Goal: Check status: Check status

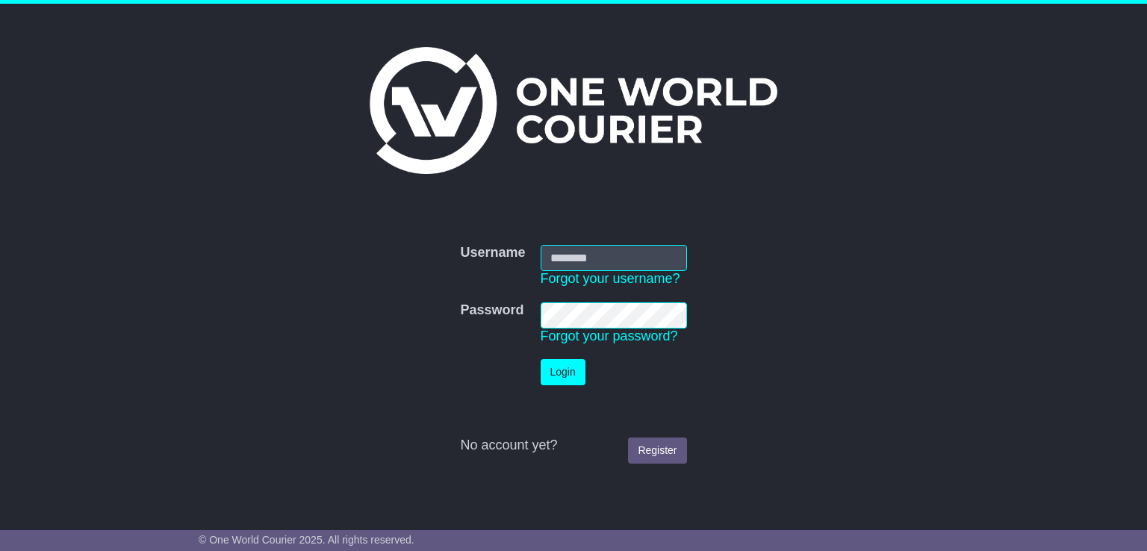
type input "**********"
click at [587, 360] on td "Login" at bounding box center [613, 372] width 161 height 41
click at [571, 371] on button "Login" at bounding box center [563, 372] width 45 height 26
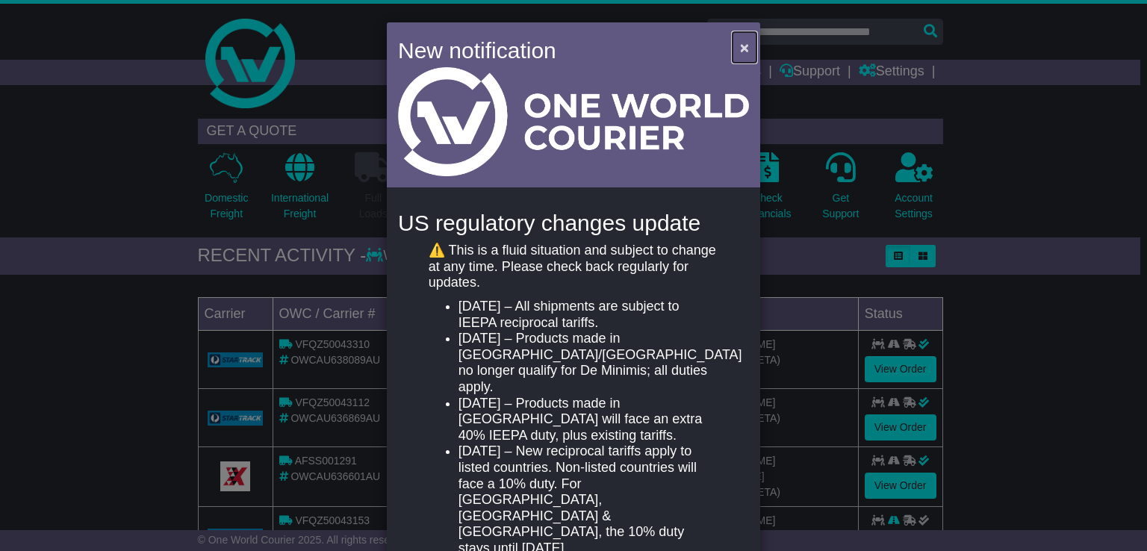
click at [740, 49] on span "×" at bounding box center [744, 47] width 9 height 17
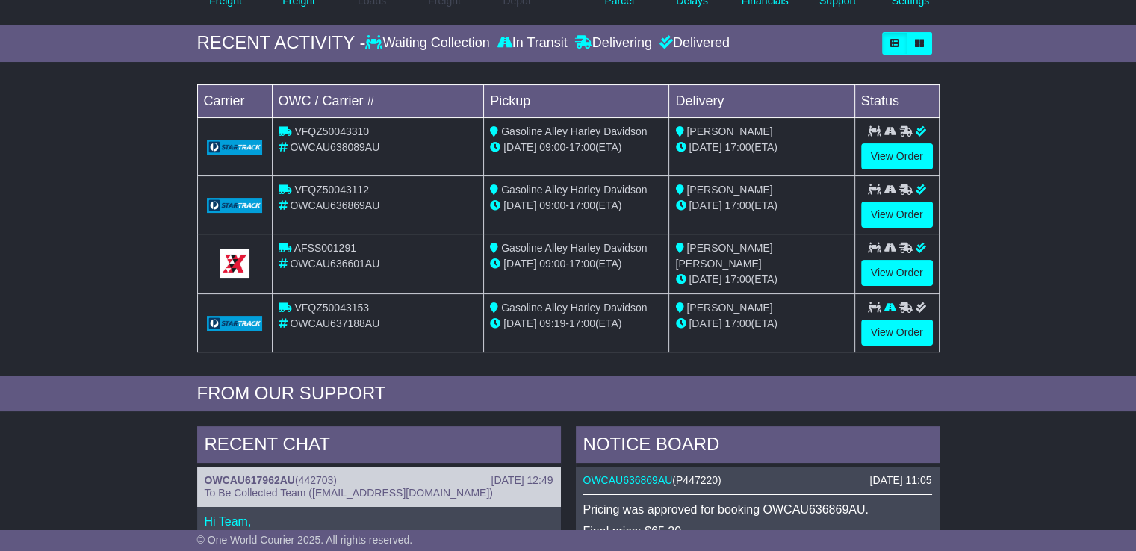
scroll to position [299, 0]
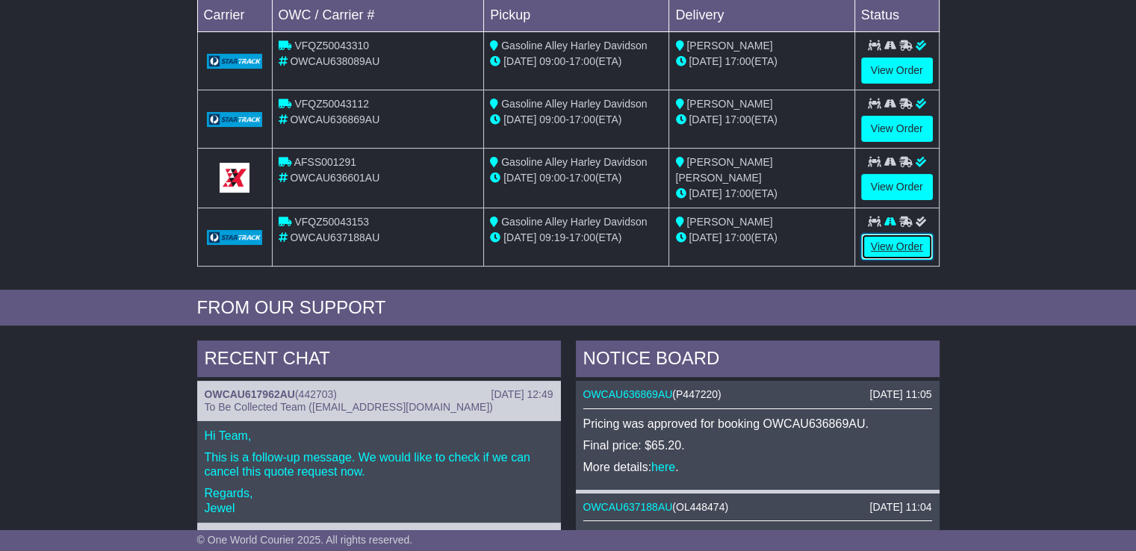
click at [902, 243] on link "View Order" at bounding box center [897, 247] width 72 height 26
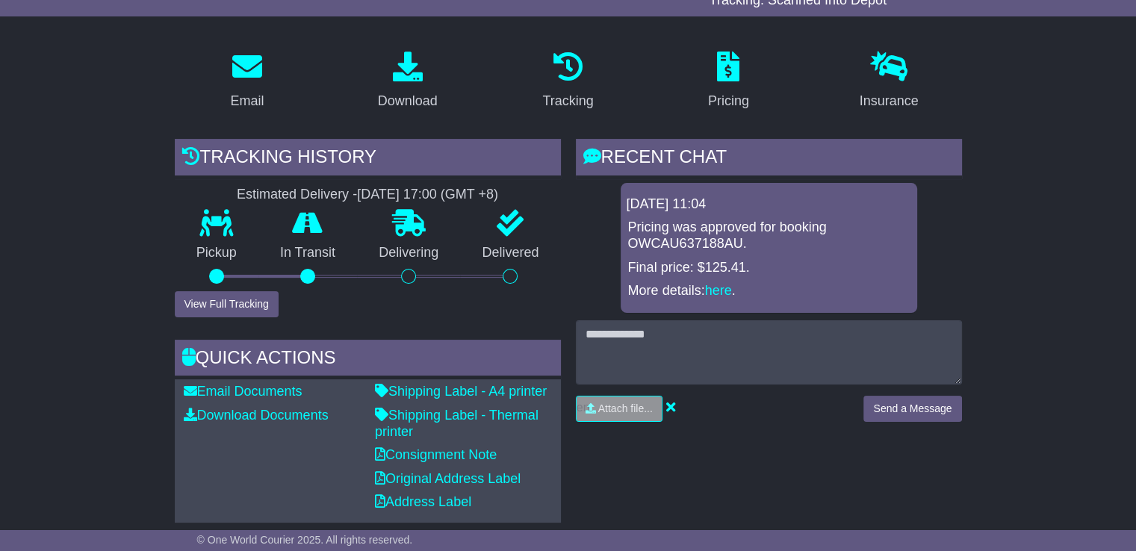
scroll to position [373, 0]
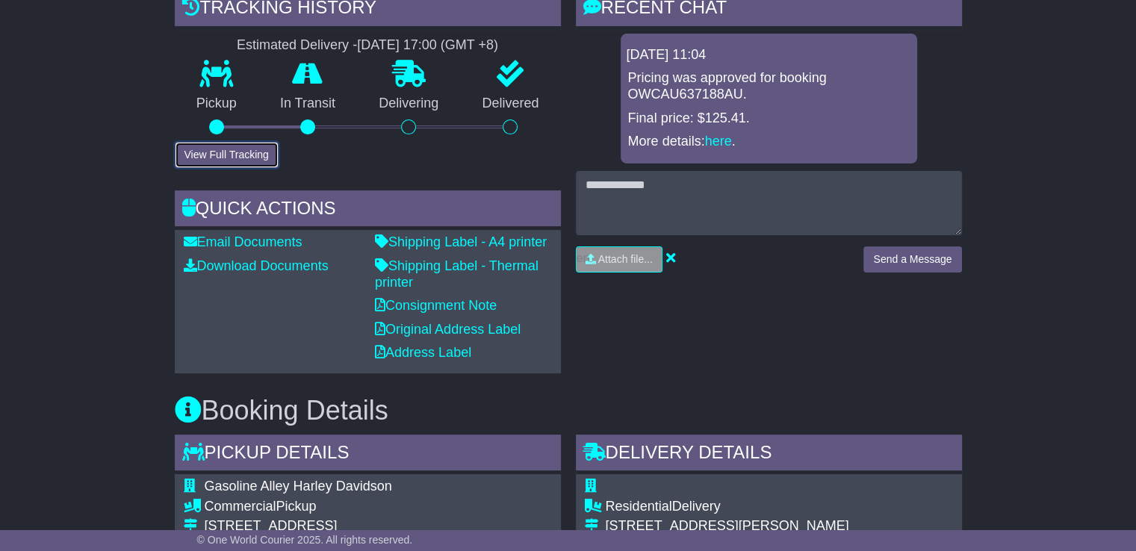
click at [266, 156] on button "View Full Tracking" at bounding box center [227, 155] width 104 height 26
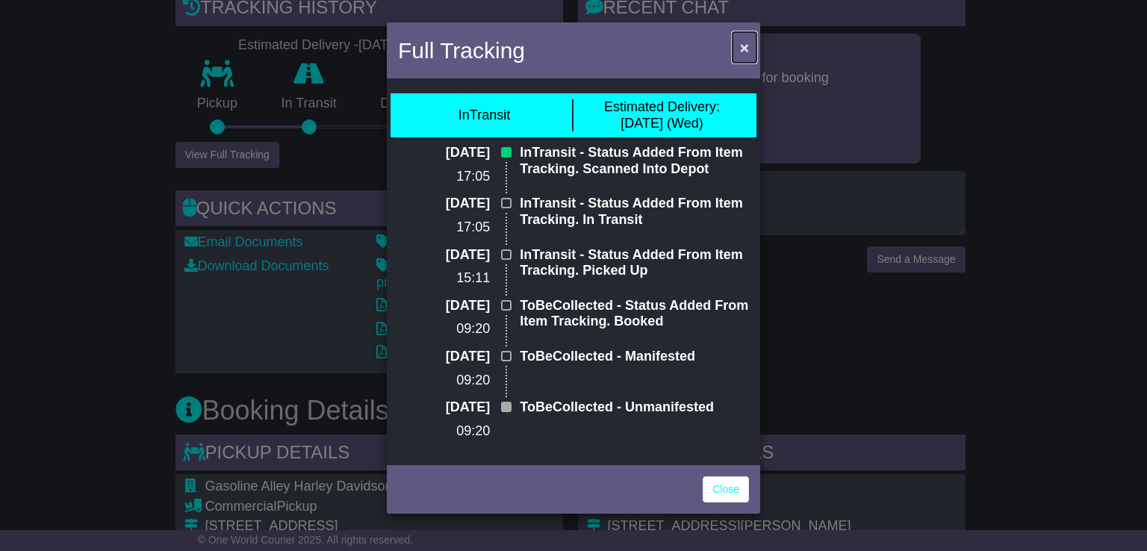
click at [742, 51] on span "×" at bounding box center [744, 47] width 9 height 17
